Goal: Information Seeking & Learning: Learn about a topic

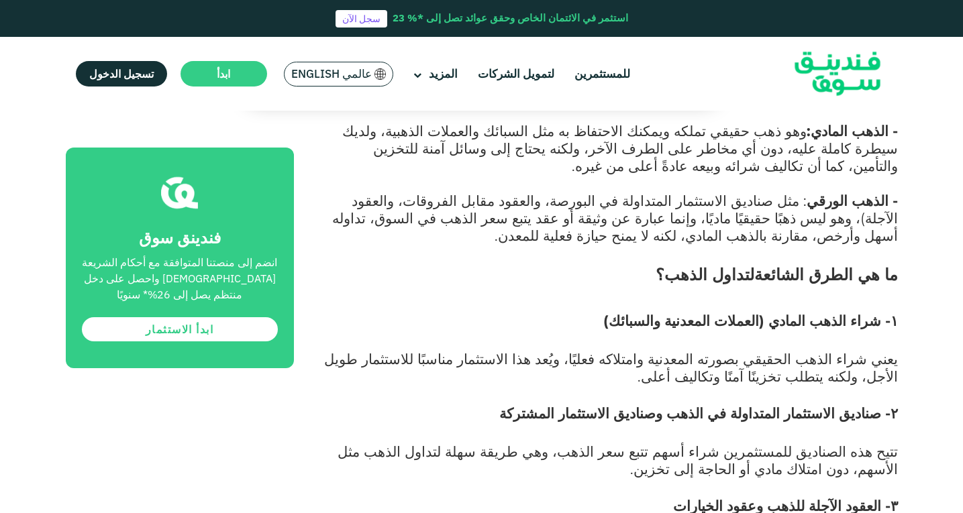
scroll to position [1207, 0]
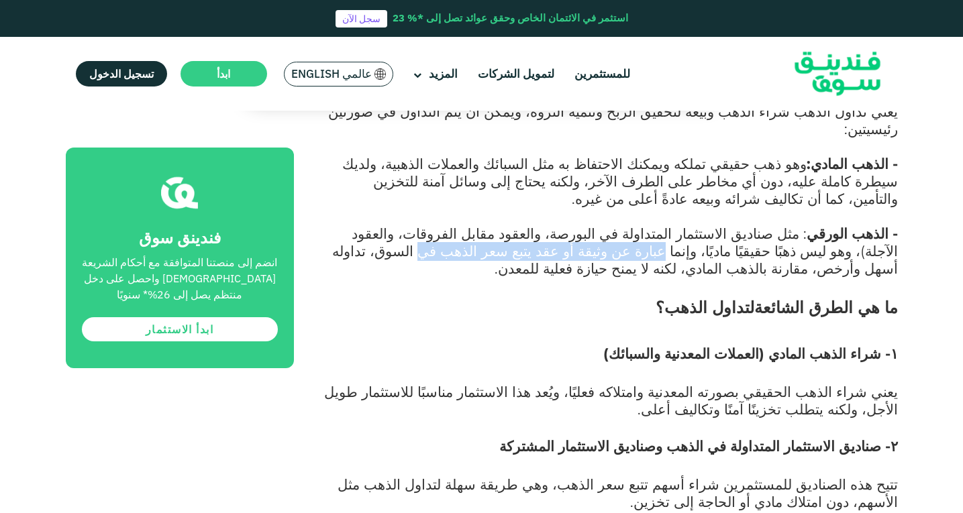
drag, startPoint x: 844, startPoint y: 145, endPoint x: 651, endPoint y: 145, distance: 192.5
click at [651, 225] on span ": مثل صناديق الاستثمار المتداولة في البورصة، والعقود مقابل الفروقات، والعقود ال…" at bounding box center [614, 251] width 565 height 52
click at [569, 225] on span ": مثل صناديق الاستثمار المتداولة في البورصة، والعقود مقابل الفروقات، والعقود ال…" at bounding box center [614, 251] width 565 height 52
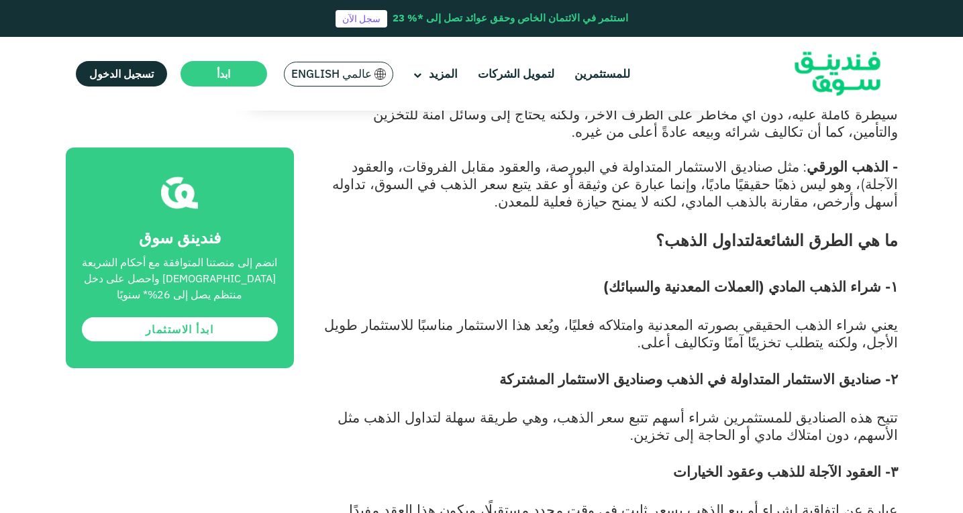
scroll to position [1342, 0]
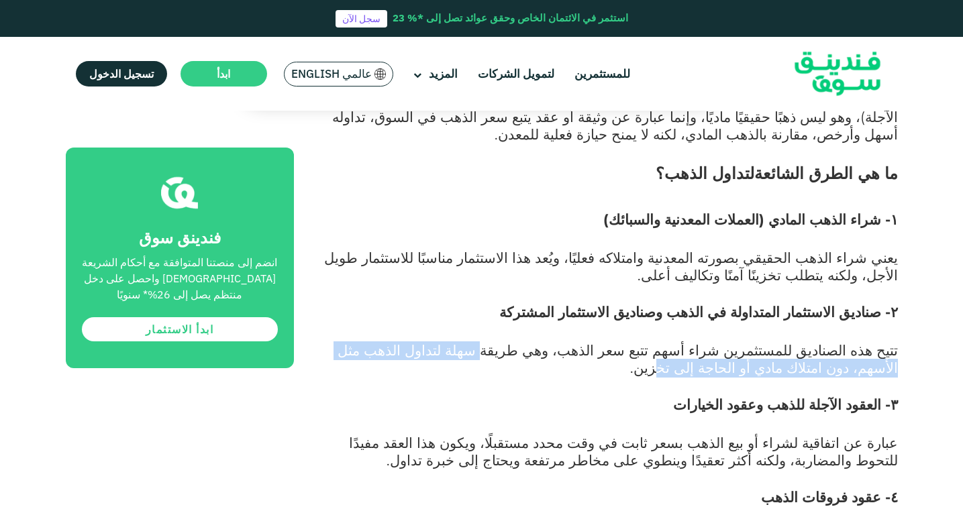
drag, startPoint x: 560, startPoint y: 245, endPoint x: 831, endPoint y: 268, distance: 271.9
click at [831, 341] on span "تتيح هذه الصناديق للمستثمرين شراء أسهم تتبع سعر الذهب، وهي طريقة سهلة لتداول ال…" at bounding box center [617, 358] width 560 height 35
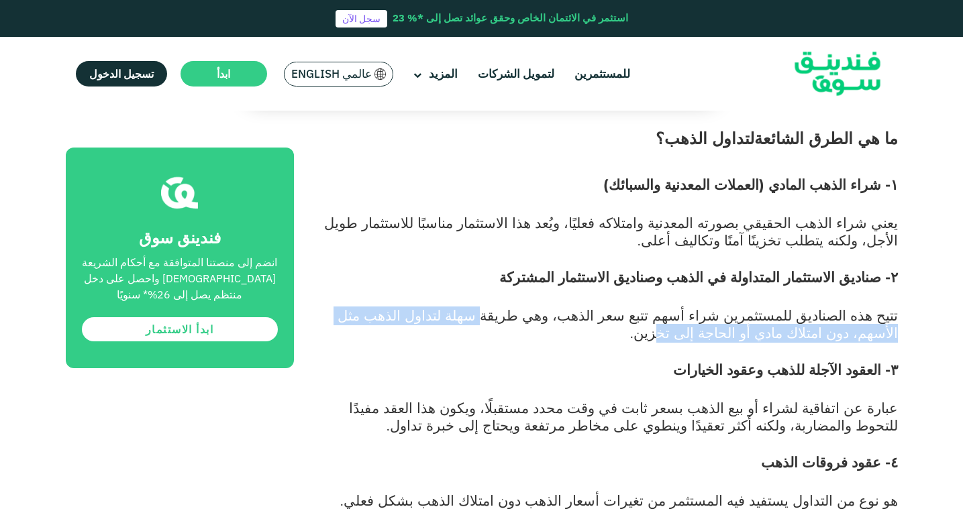
scroll to position [1409, 0]
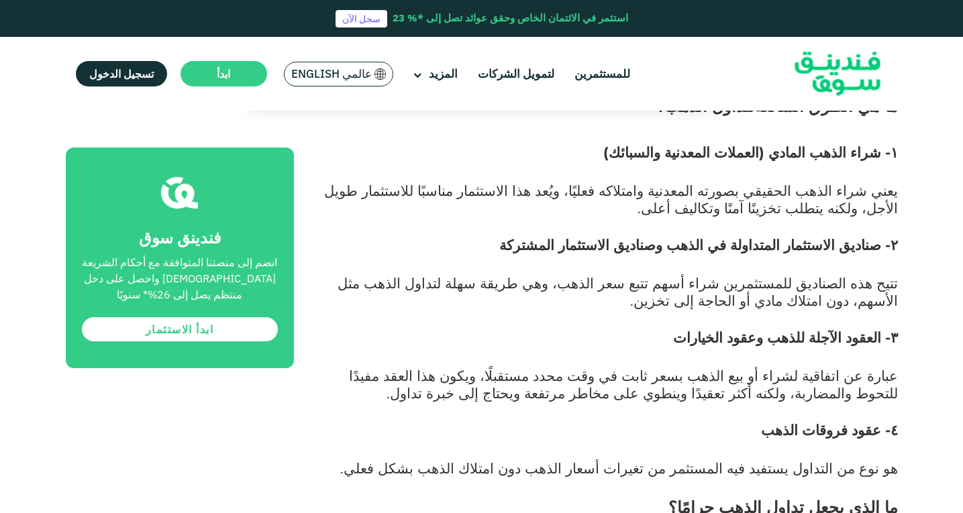
click at [785, 367] on span "عبارة عن اتفاقية لشراء أو بيع الذهب بسعر ثابت في وقت محدد مستقبلًا، ويكون هذا ا…" at bounding box center [623, 384] width 549 height 35
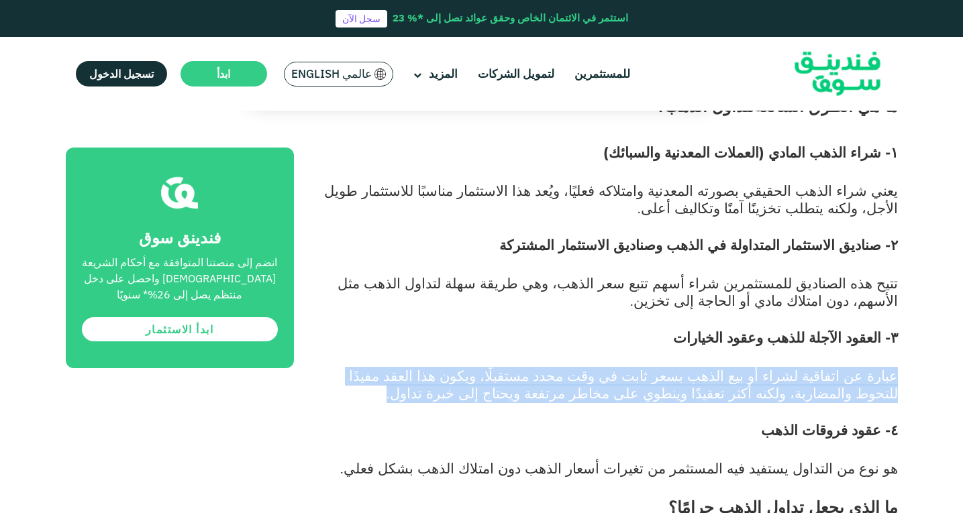
drag, startPoint x: 893, startPoint y: 269, endPoint x: 610, endPoint y: 293, distance: 284.8
click at [610, 368] on p "عبارة عن اتفاقية لشراء أو بيع الذهب بسعر ثابت في وقت محدد مستقبلًا، ويكون هذا ا…" at bounding box center [610, 394] width 573 height 52
click at [677, 367] on span "عبارة عن اتفاقية لشراء أو بيع الذهب بسعر ثابت في وقت محدد مستقبلًا، ويكون هذا ا…" at bounding box center [623, 384] width 549 height 35
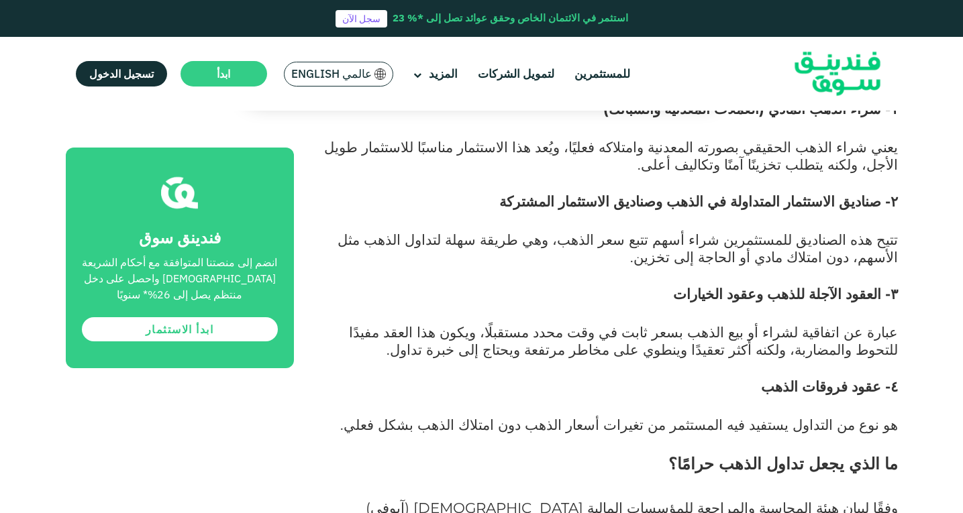
scroll to position [1476, 0]
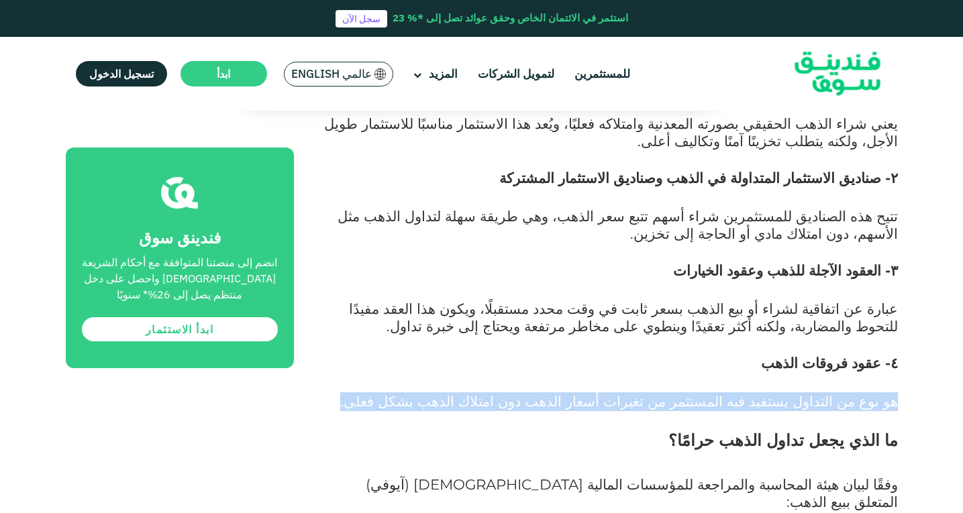
drag, startPoint x: 889, startPoint y: 298, endPoint x: 460, endPoint y: 303, distance: 429.3
click at [460, 394] on p "هو نوع من التداول يستفيد فيه المستثمر من تغيرات أسعار الذهب دون امتلاك الذهب بش…" at bounding box center [610, 411] width 573 height 35
click at [536, 392] on span "هو نوع من التداول يستفيد فيه المستثمر من تغيرات أسعار الذهب دون امتلاك الذهب بش…" at bounding box center [618, 400] width 557 height 17
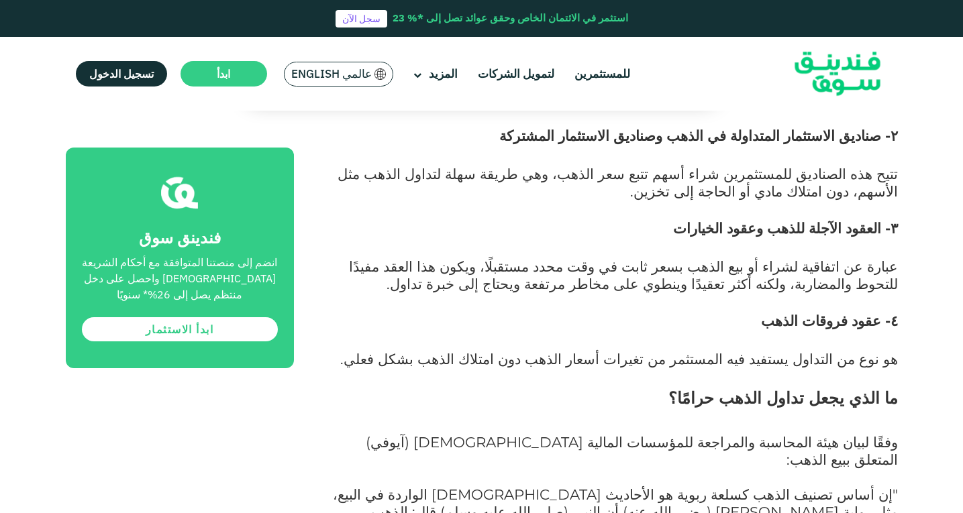
scroll to position [1543, 0]
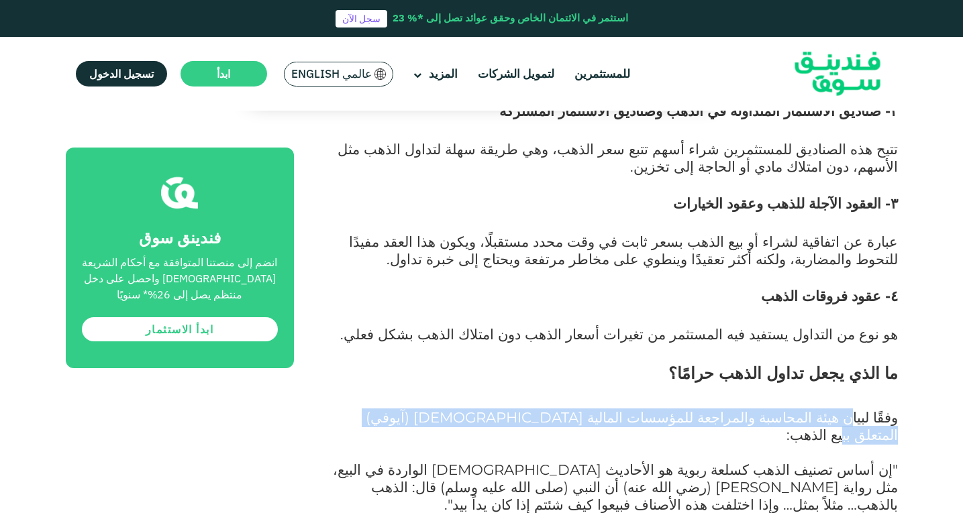
drag, startPoint x: 701, startPoint y: 309, endPoint x: 486, endPoint y: 312, distance: 215.3
click at [486, 408] on span "وفقًا لبيان هيئة المحاسبة والمراجعة للمؤسسات المالية [DEMOGRAPHIC_DATA] (آيوفي)…" at bounding box center [632, 425] width 532 height 35
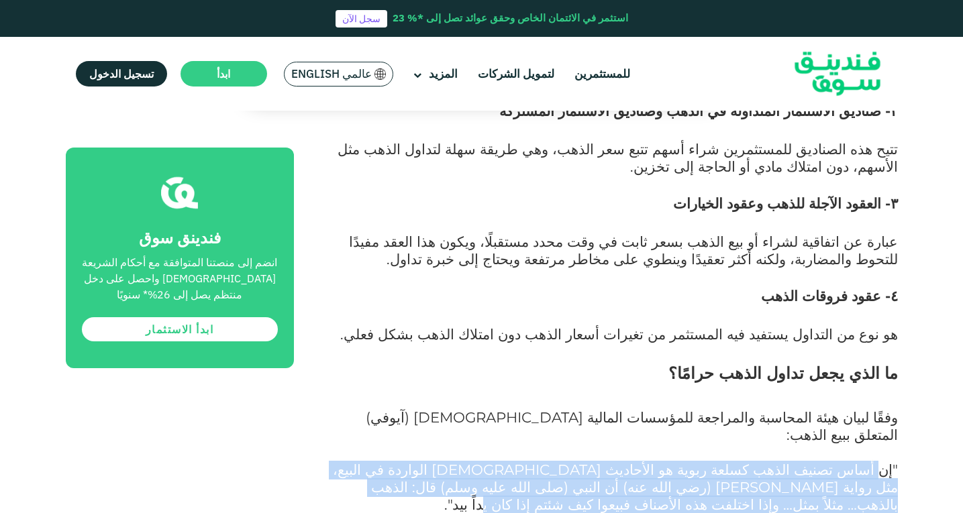
drag, startPoint x: 883, startPoint y: 344, endPoint x: 353, endPoint y: 368, distance: 530.4
click at [353, 462] on p ""إن أساس تصنيف الذهب كسلعة ربوية هو الأحاديث [DEMOGRAPHIC_DATA] الواردة في البي…" at bounding box center [610, 497] width 573 height 70
click at [406, 461] on span ""إن أساس تصنيف الذهب كسلعة ربوية هو الأحاديث [DEMOGRAPHIC_DATA] الواردة في البي…" at bounding box center [615, 487] width 565 height 52
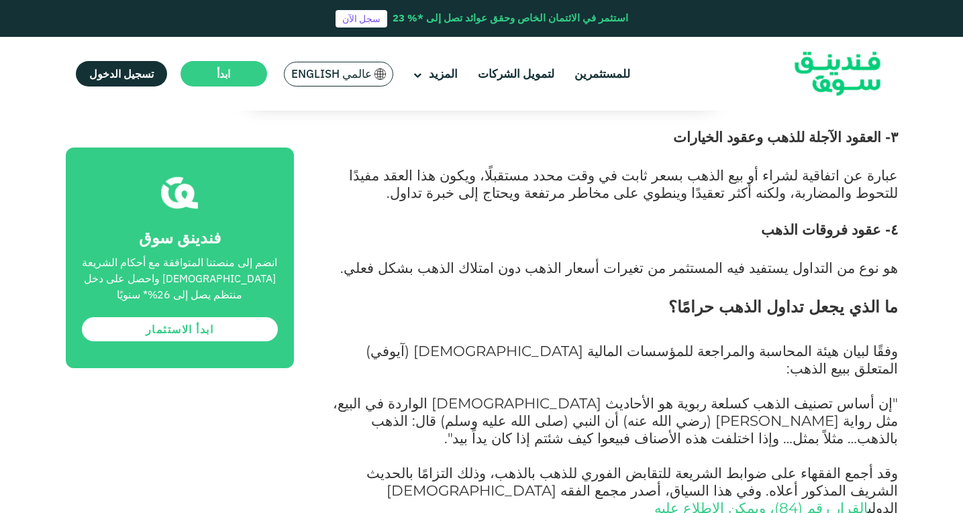
scroll to position [1610, 0]
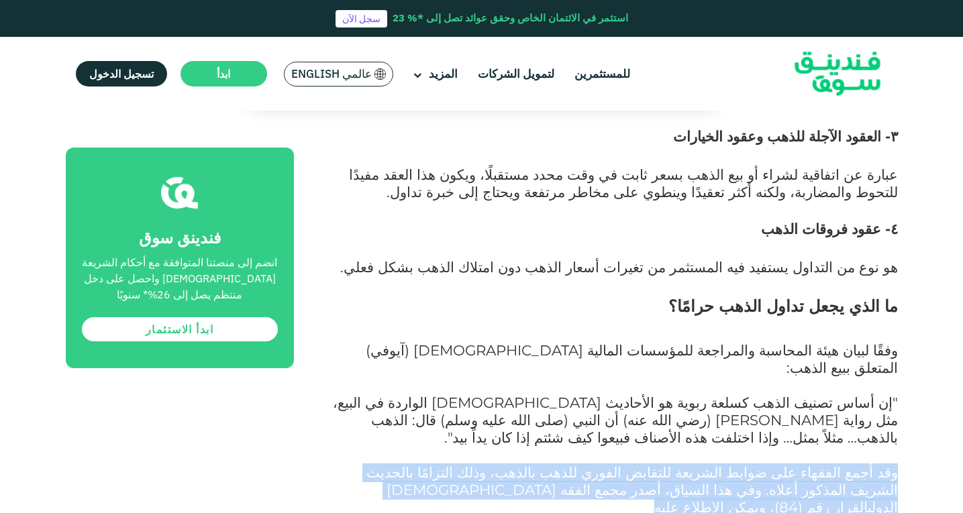
drag, startPoint x: 810, startPoint y: 333, endPoint x: 402, endPoint y: 351, distance: 407.6
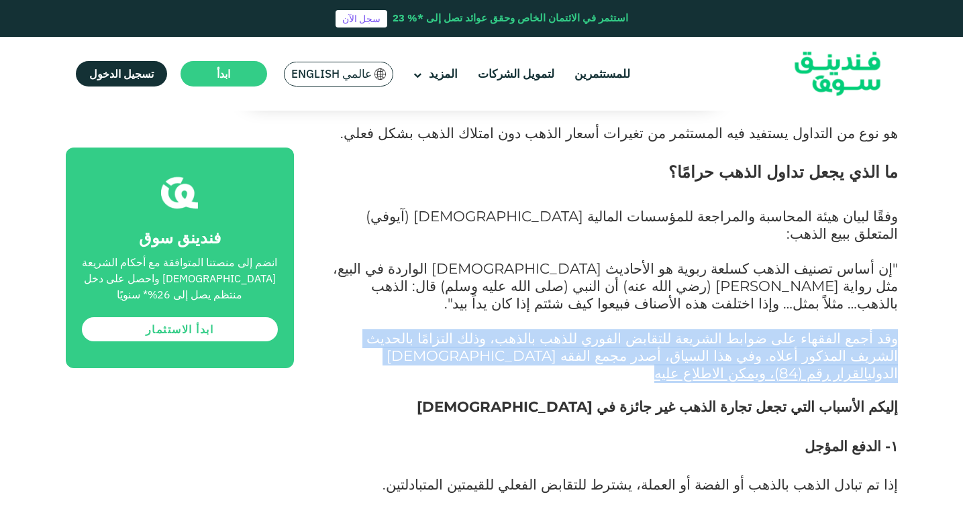
scroll to position [1811, 0]
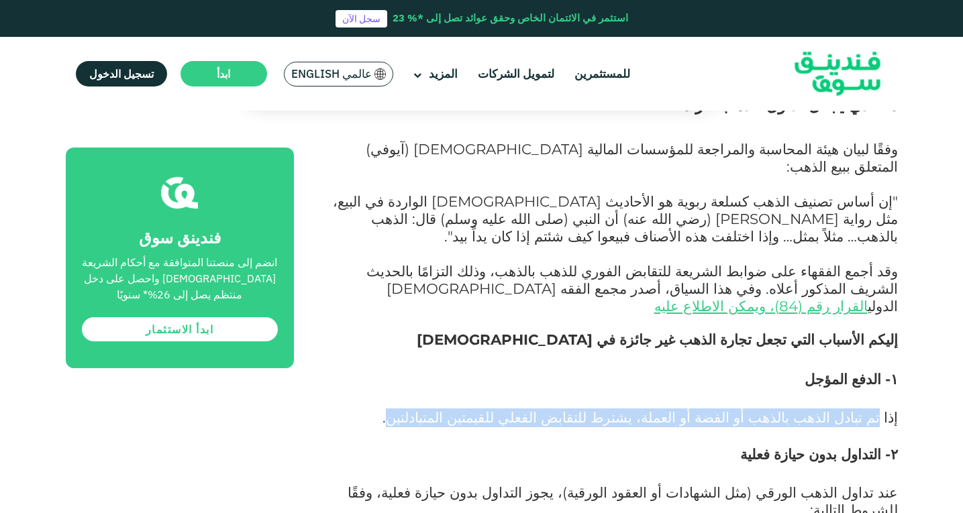
drag, startPoint x: 502, startPoint y: 256, endPoint x: 881, endPoint y: 263, distance: 379.7
click at [881, 408] on span "إذا تم تبادل الذهب بالذهب أو الفضة أو العملة، يشترط للتقابض الفعلي للقيمتين الم…" at bounding box center [639, 416] width 515 height 17
click at [849, 408] on span "إذا تم تبادل الذهب بالذهب أو الفضة أو العملة، يشترط للتقابض الفعلي للقيمتين الم…" at bounding box center [639, 416] width 515 height 17
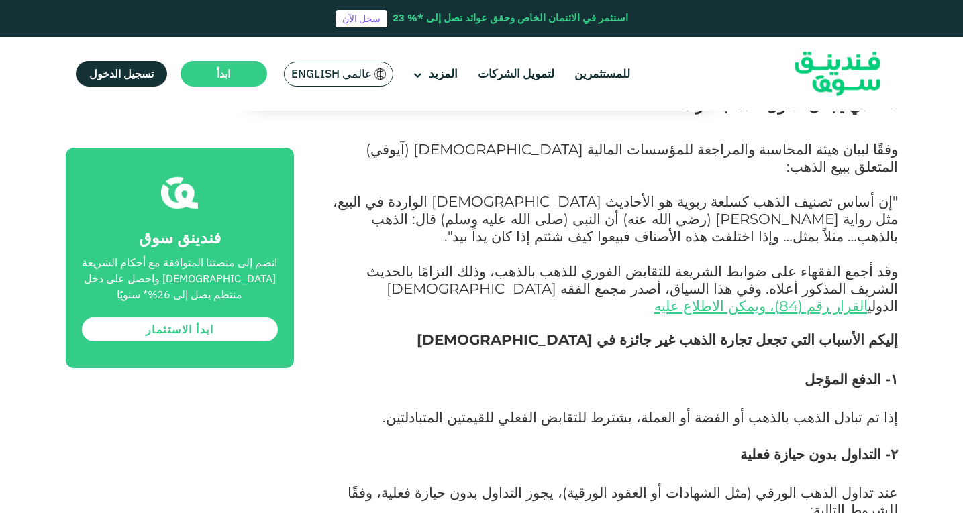
scroll to position [1878, 0]
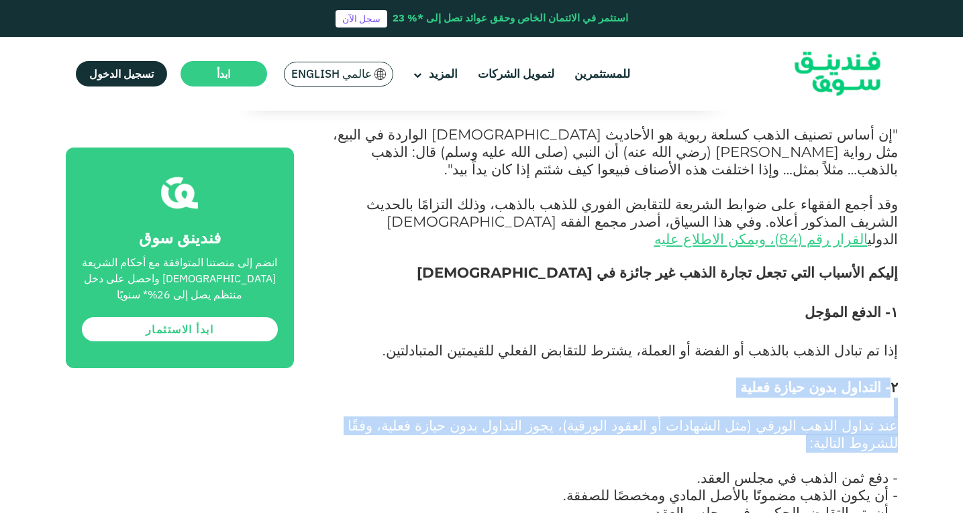
drag, startPoint x: 880, startPoint y: 234, endPoint x: 533, endPoint y: 281, distance: 349.9
click at [533, 280] on div "لماذا يُعد تداول الذهب خيارًا استثماريًا شائعًا؟ الاستثمار ظاهرة متزايدة في مجت…" at bounding box center [610, 377] width 573 height 3091
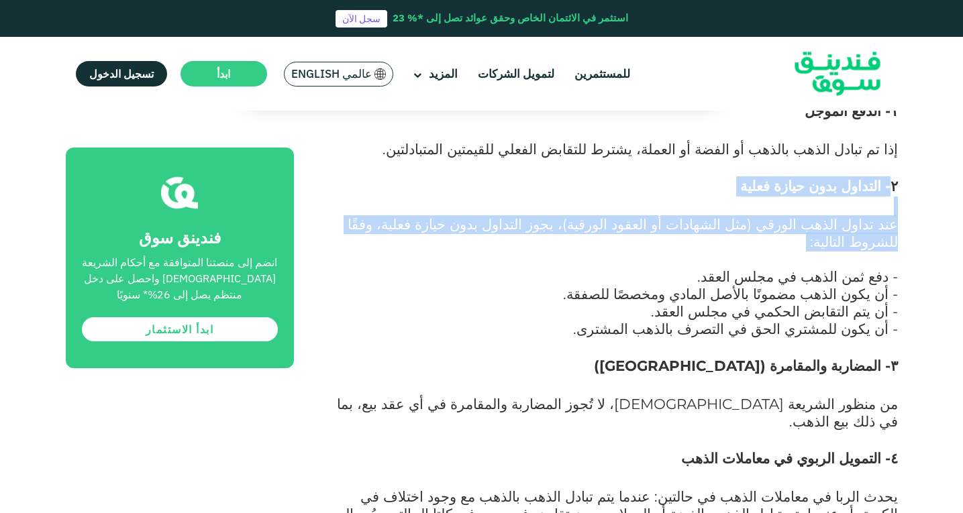
scroll to position [2146, 0]
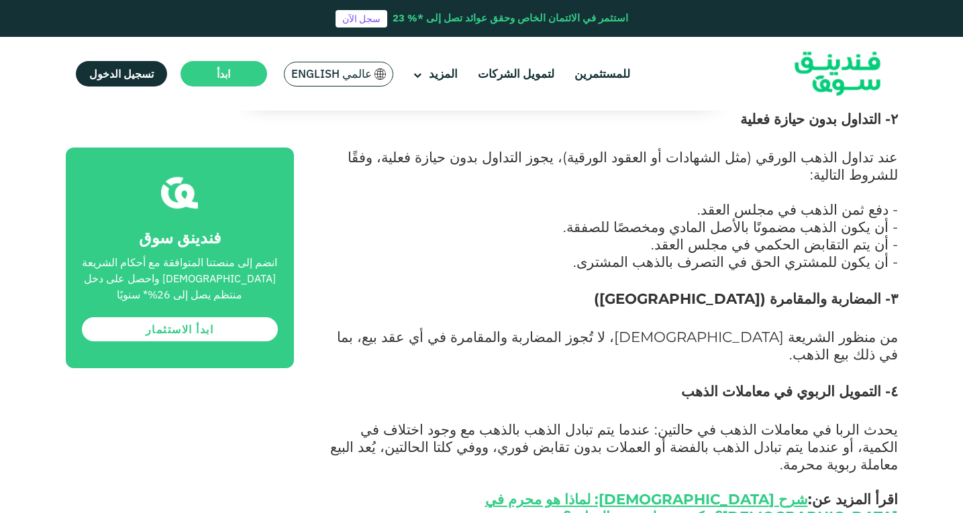
drag, startPoint x: 822, startPoint y: 377, endPoint x: 500, endPoint y: 364, distance: 321.5
drag, startPoint x: 729, startPoint y: 419, endPoint x: 657, endPoint y: 421, distance: 72.5
click at [610, 421] on div "لماذا يُعد تداول الذهب خيارًا استثماريًا شائعًا؟ الاستثمار ظاهرة متزايدة في مجت…" at bounding box center [610, 109] width 573 height 3091
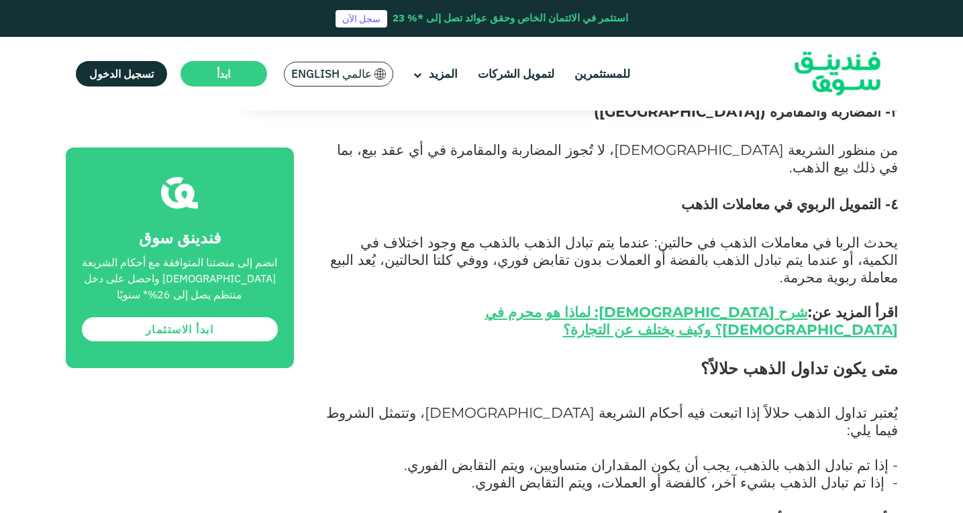
scroll to position [2415, 0]
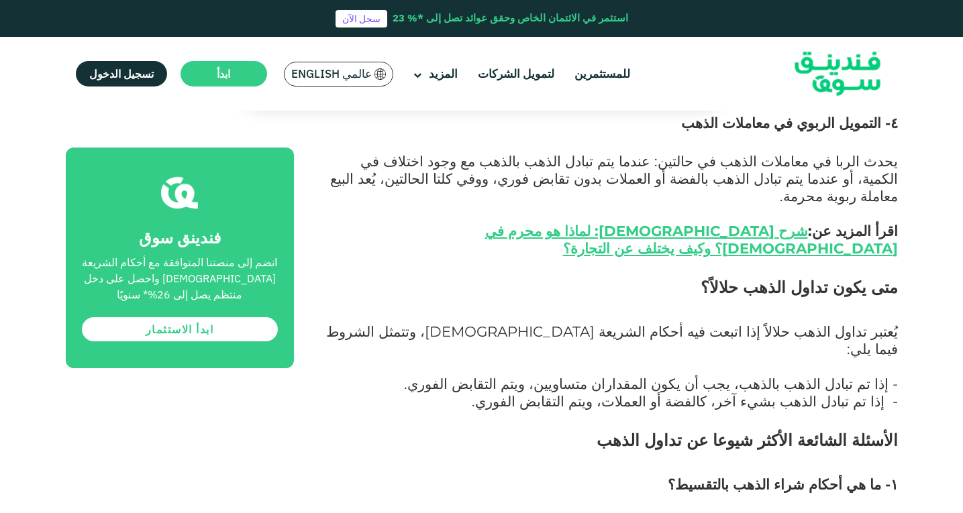
drag, startPoint x: 858, startPoint y: 342, endPoint x: 771, endPoint y: 418, distance: 115.0
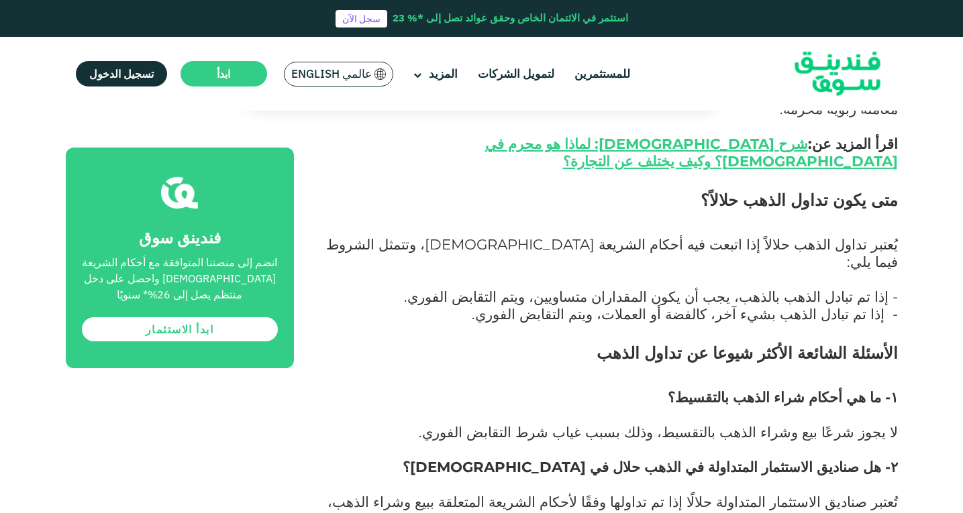
scroll to position [2549, 0]
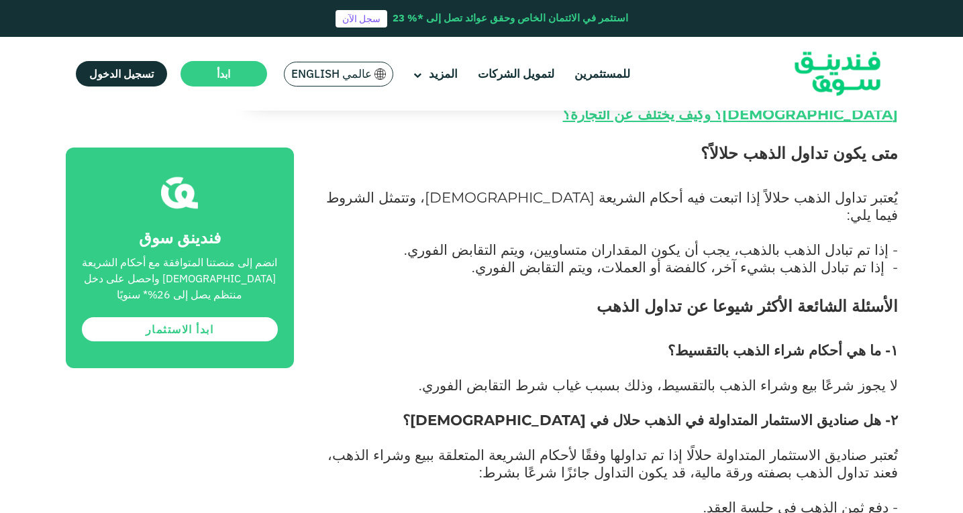
drag, startPoint x: 899, startPoint y: 278, endPoint x: 748, endPoint y: 286, distance: 151.8
